Goal: Check status: Check status

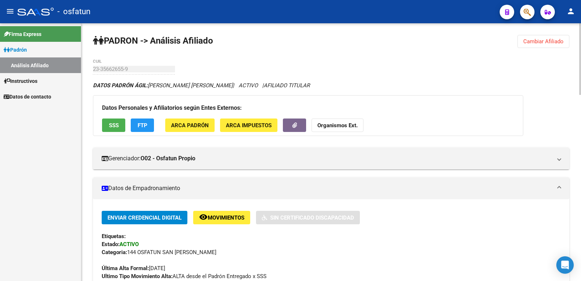
click at [549, 47] on button "Cambiar Afiliado" at bounding box center [543, 41] width 52 height 13
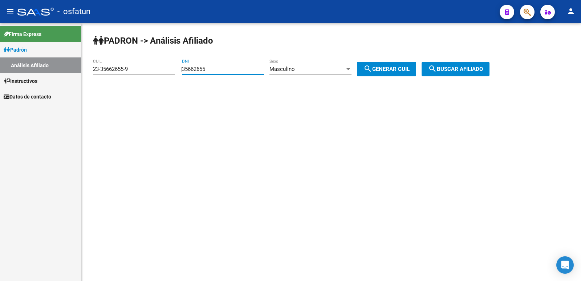
drag, startPoint x: 231, startPoint y: 69, endPoint x: 115, endPoint y: 79, distance: 116.3
click at [115, 72] on app-analisis-afiliado "[PERSON_NAME] -> Análisis Afiliado 23-35662655-9 CUIL | 35662655 DNI Masculino …" at bounding box center [294, 69] width 402 height 7
type input "24779993"
click at [334, 68] on div "Masculino" at bounding box center [307, 69] width 76 height 7
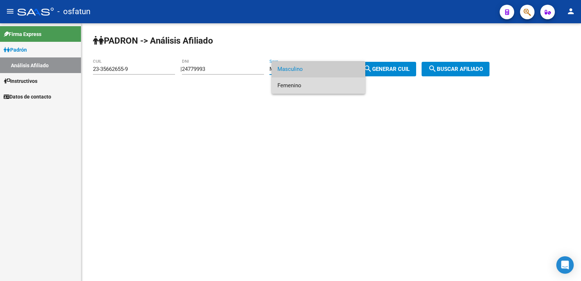
drag, startPoint x: 309, startPoint y: 82, endPoint x: 354, endPoint y: 80, distance: 45.8
click at [312, 82] on span "Femenino" at bounding box center [318, 85] width 82 height 16
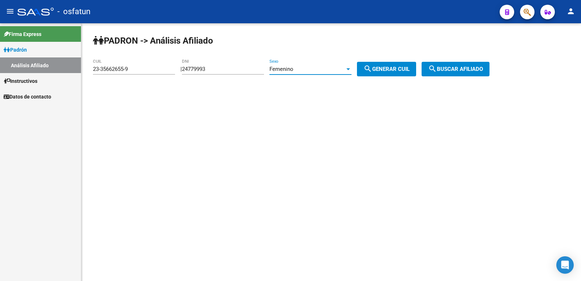
click at [382, 73] on button "search Generar CUIL" at bounding box center [386, 69] width 59 height 15
type input "27-24779993-7"
click at [470, 73] on button "search Buscar afiliado" at bounding box center [456, 69] width 68 height 15
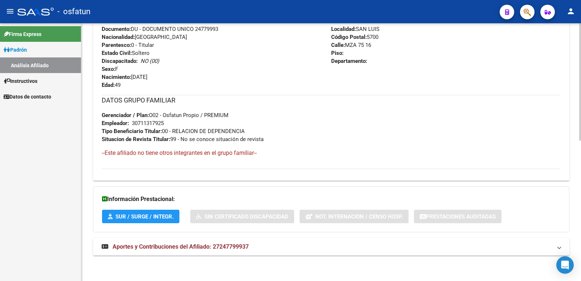
drag, startPoint x: 254, startPoint y: 250, endPoint x: 233, endPoint y: 231, distance: 28.0
click at [254, 249] on mat-panel-title "Aportes y Contribuciones del Afiliado: 27247799937" at bounding box center [327, 247] width 450 height 8
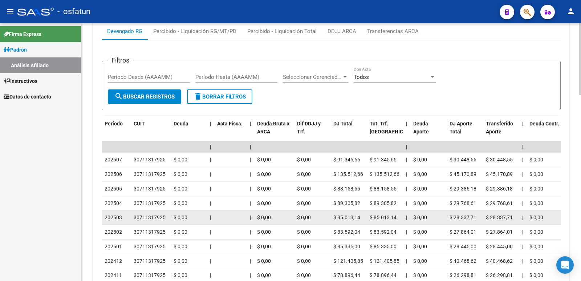
scroll to position [671, 0]
